Goal: Information Seeking & Learning: Learn about a topic

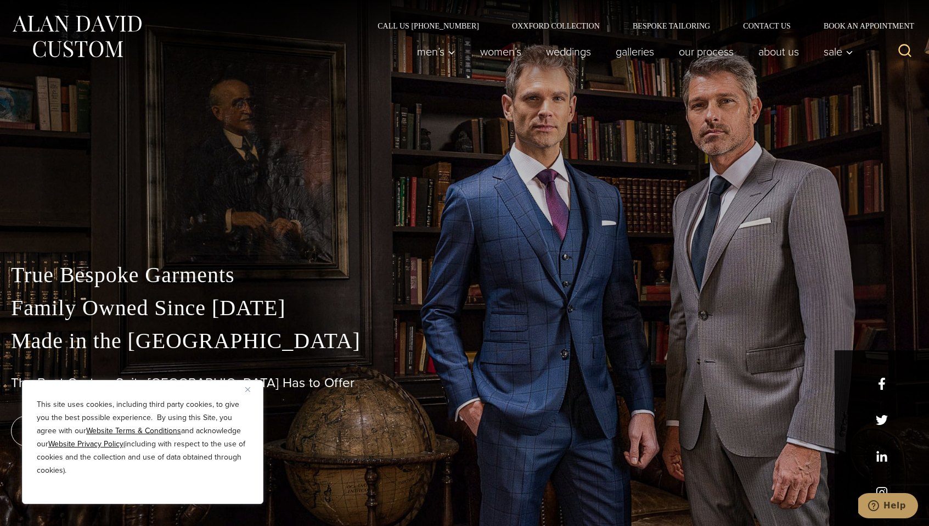
click at [252, 391] on button "Close" at bounding box center [251, 389] width 13 height 13
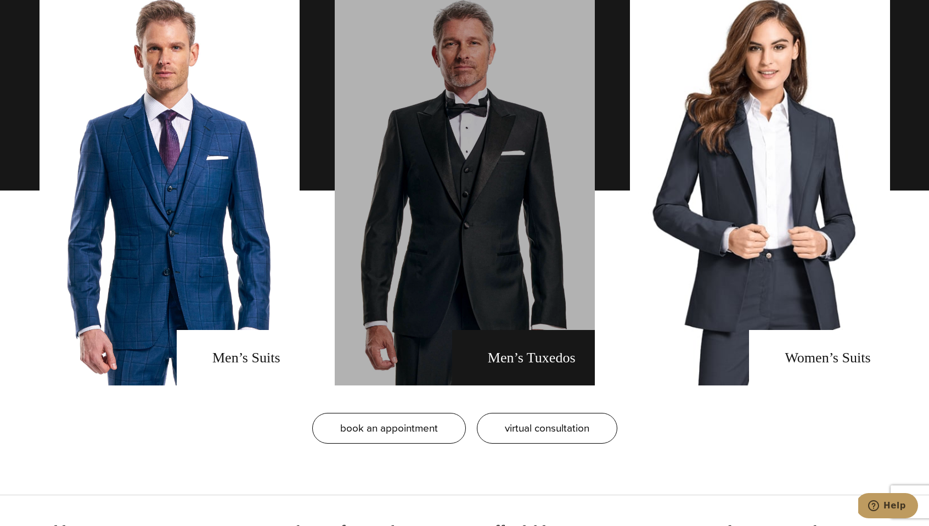
scroll to position [900, 0]
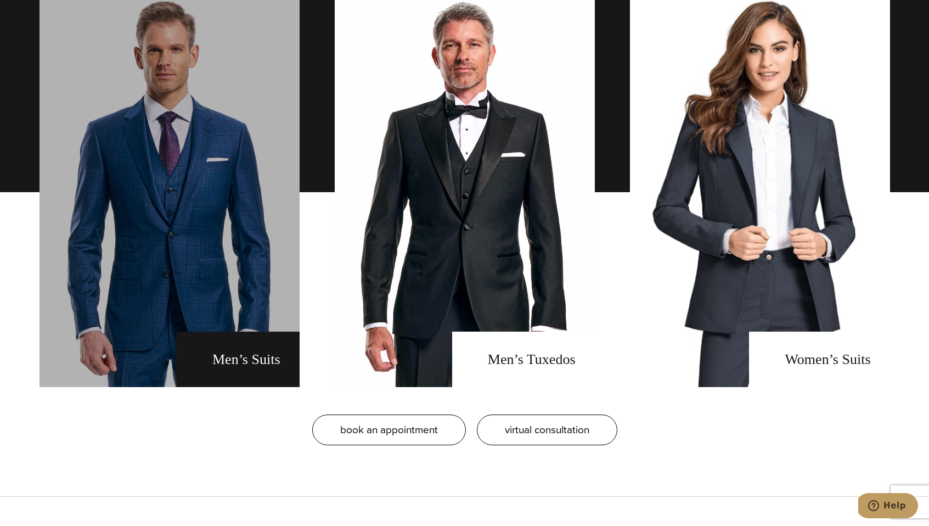
click at [216, 263] on link "men's suits" at bounding box center [170, 192] width 260 height 390
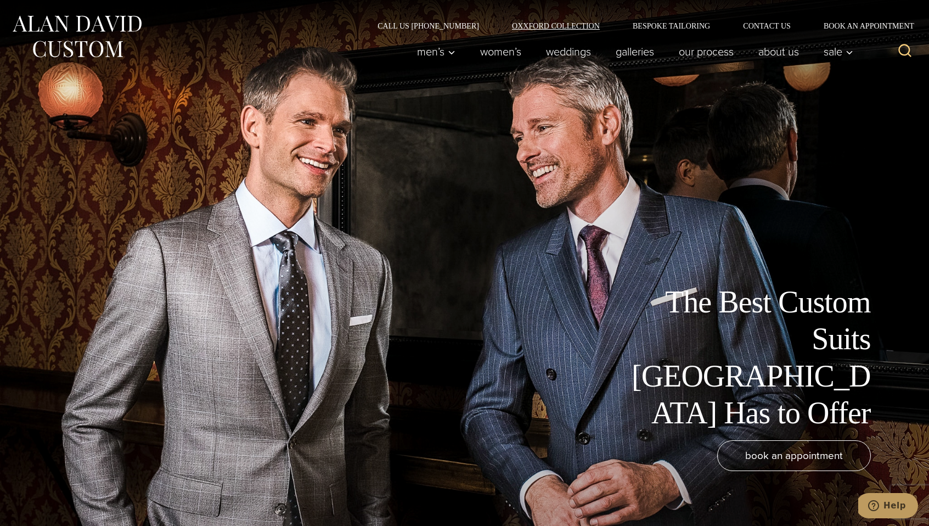
click at [559, 29] on link "Oxxford Collection" at bounding box center [556, 26] width 121 height 8
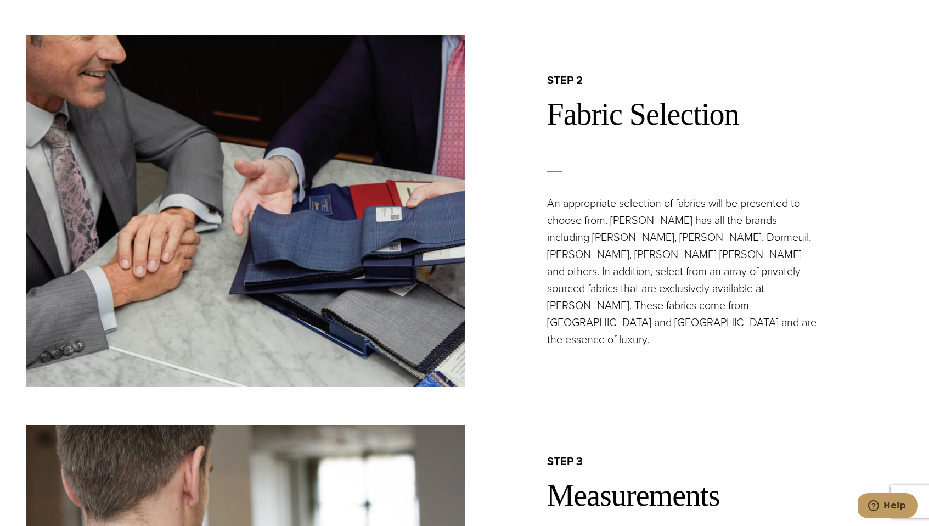
scroll to position [1197, 0]
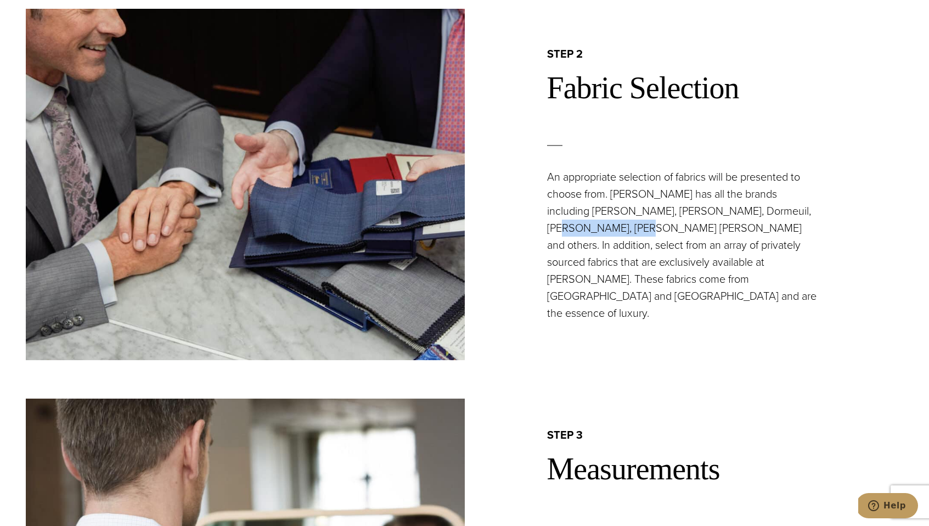
drag, startPoint x: 777, startPoint y: 226, endPoint x: 587, endPoint y: 253, distance: 192.3
click at [587, 253] on p "An appropriate selection of fabrics will be presented to choose from. Alan Davi…" at bounding box center [683, 245] width 272 height 153
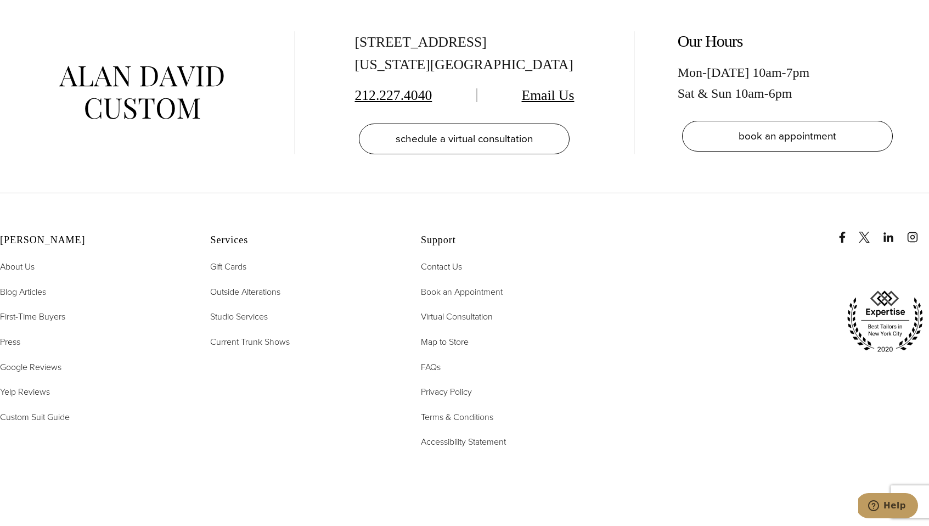
scroll to position [4009, 0]
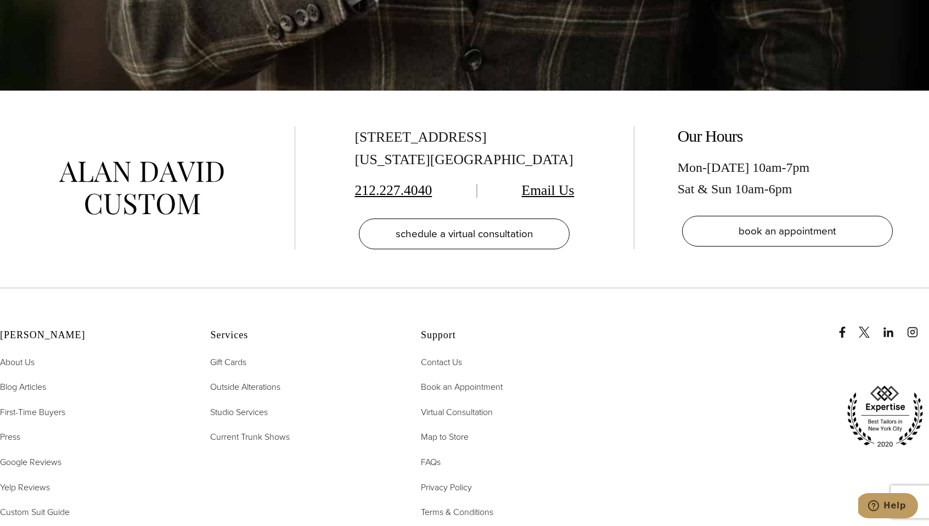
scroll to position [4496, 0]
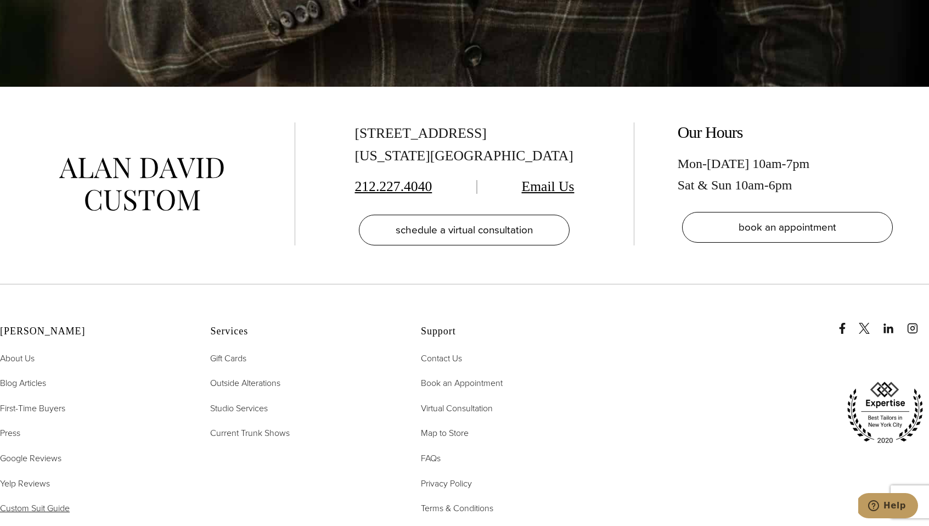
click at [38, 502] on span "Custom Suit Guide" at bounding box center [35, 508] width 70 height 13
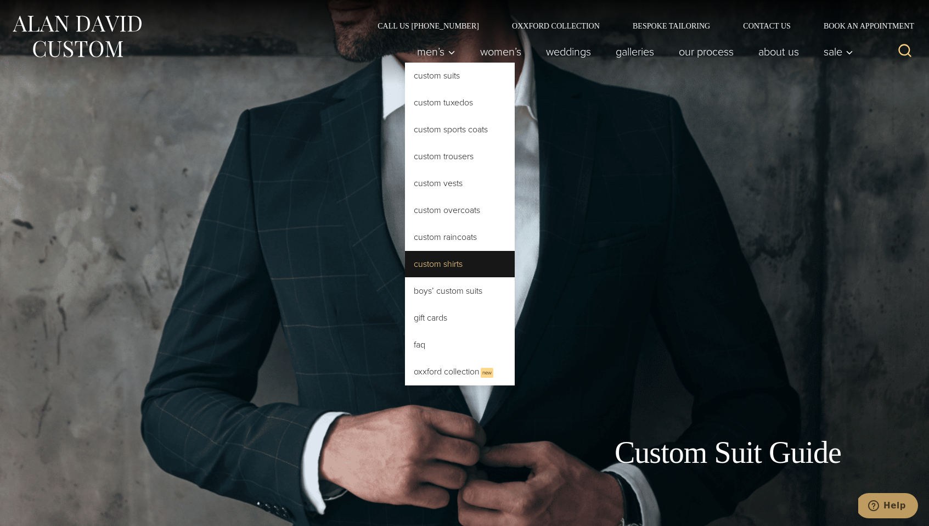
click at [445, 270] on link "Custom Shirts" at bounding box center [460, 264] width 110 height 26
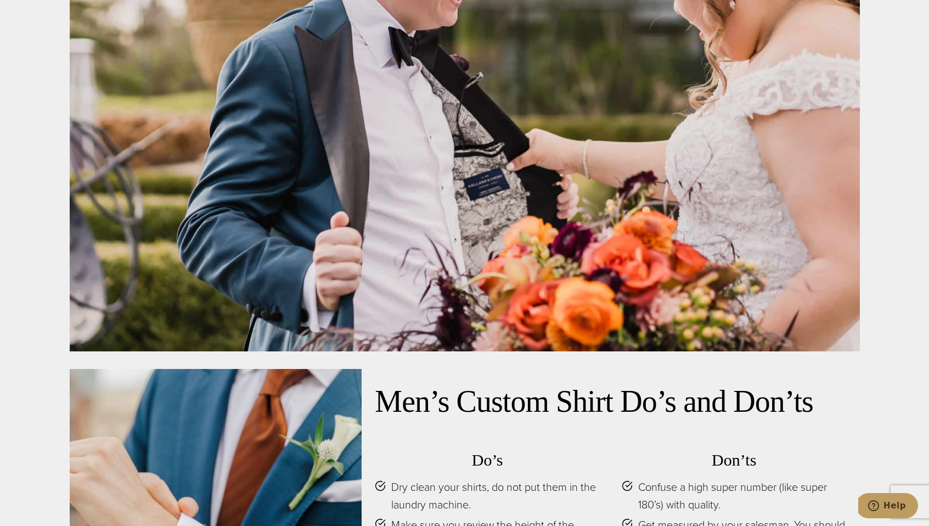
scroll to position [4869, 0]
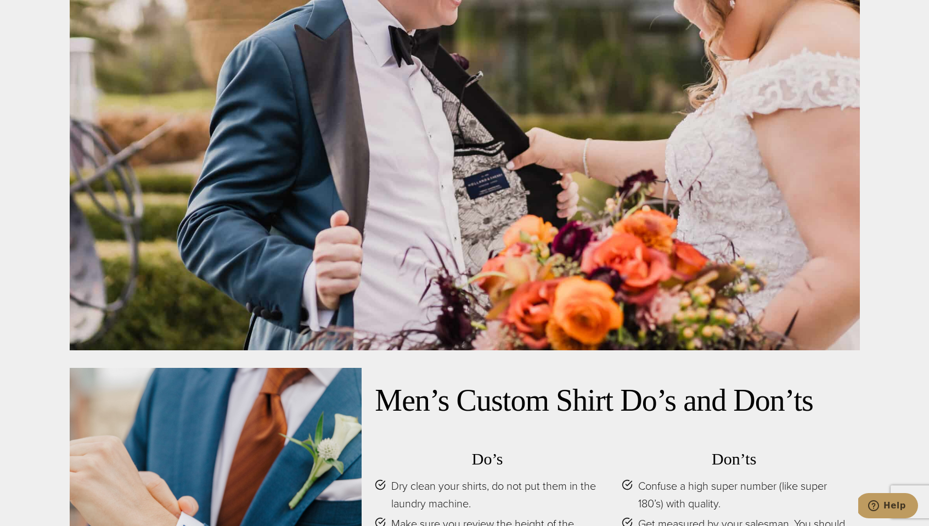
click at [580, 175] on div at bounding box center [465, 87] width 791 height 526
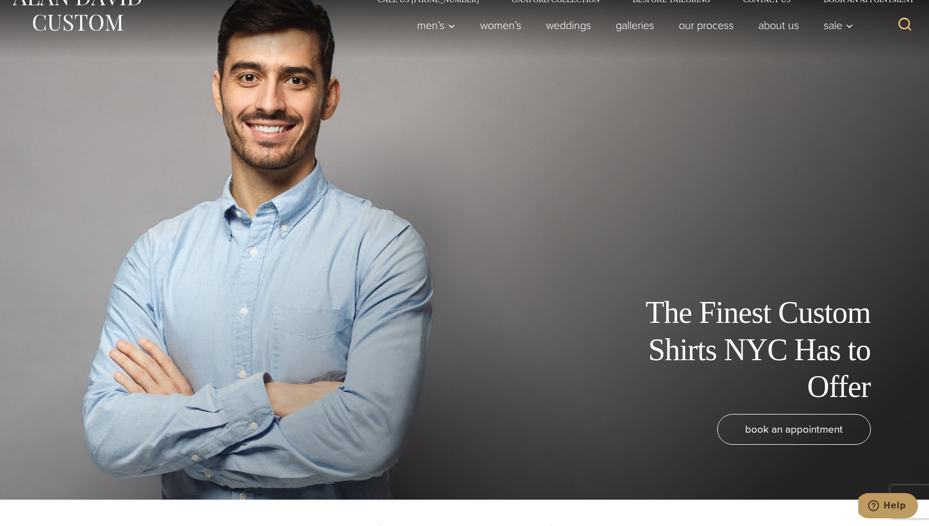
scroll to position [0, 0]
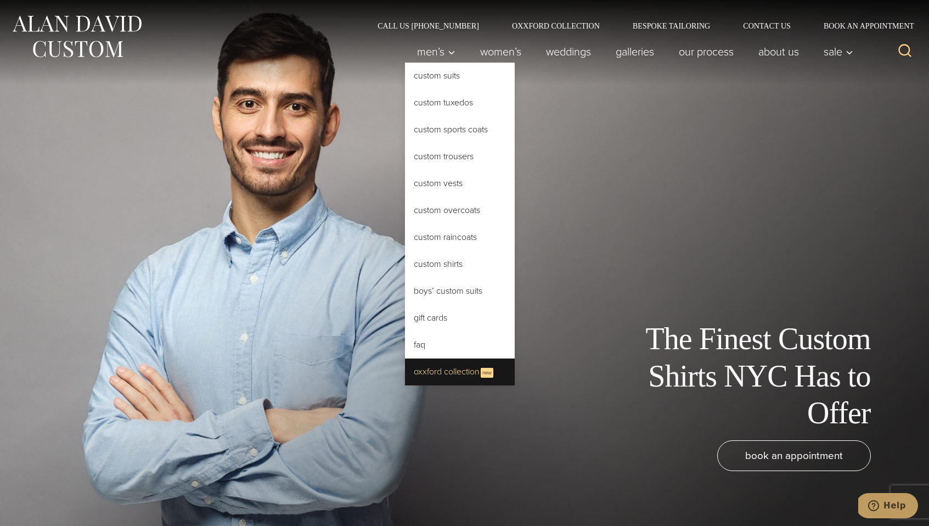
click at [440, 368] on link "Oxxford Collection New" at bounding box center [460, 371] width 110 height 27
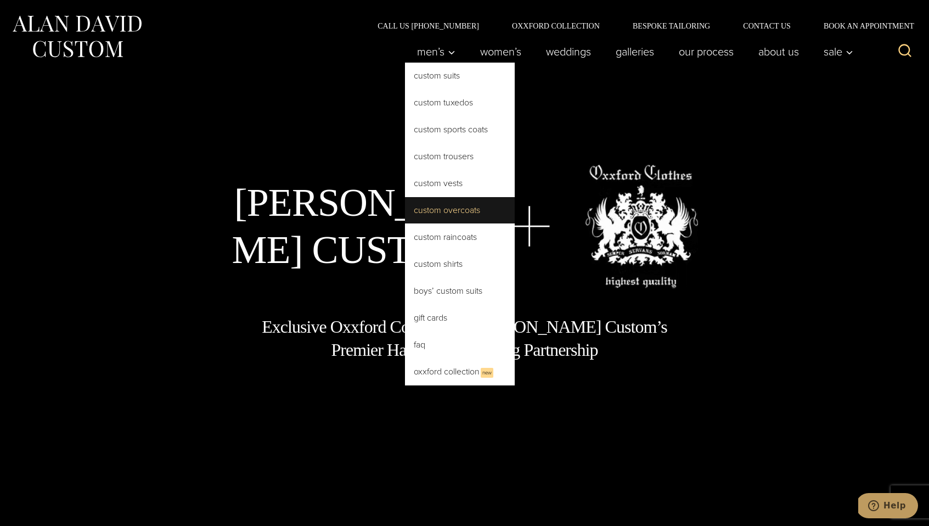
click at [448, 207] on link "Custom Overcoats" at bounding box center [460, 210] width 110 height 26
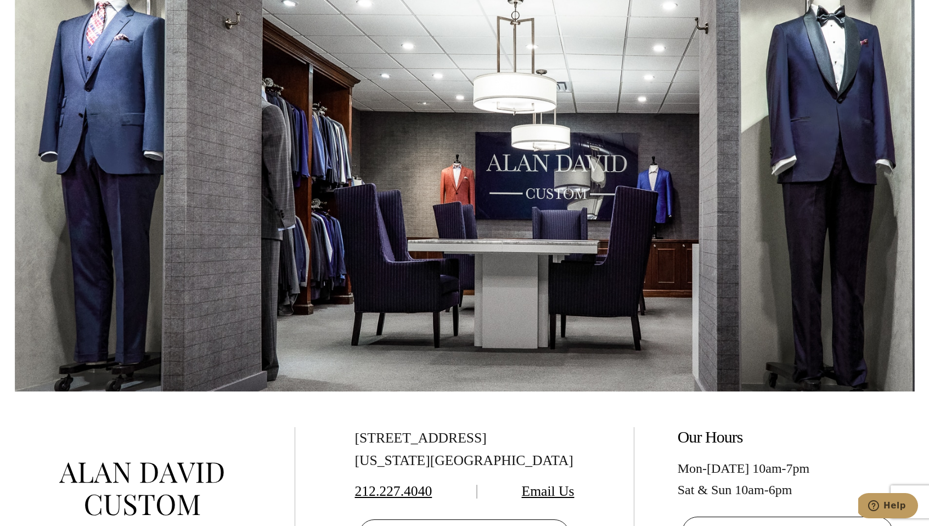
scroll to position [5939, 0]
